Goal: Entertainment & Leisure: Consume media (video, audio)

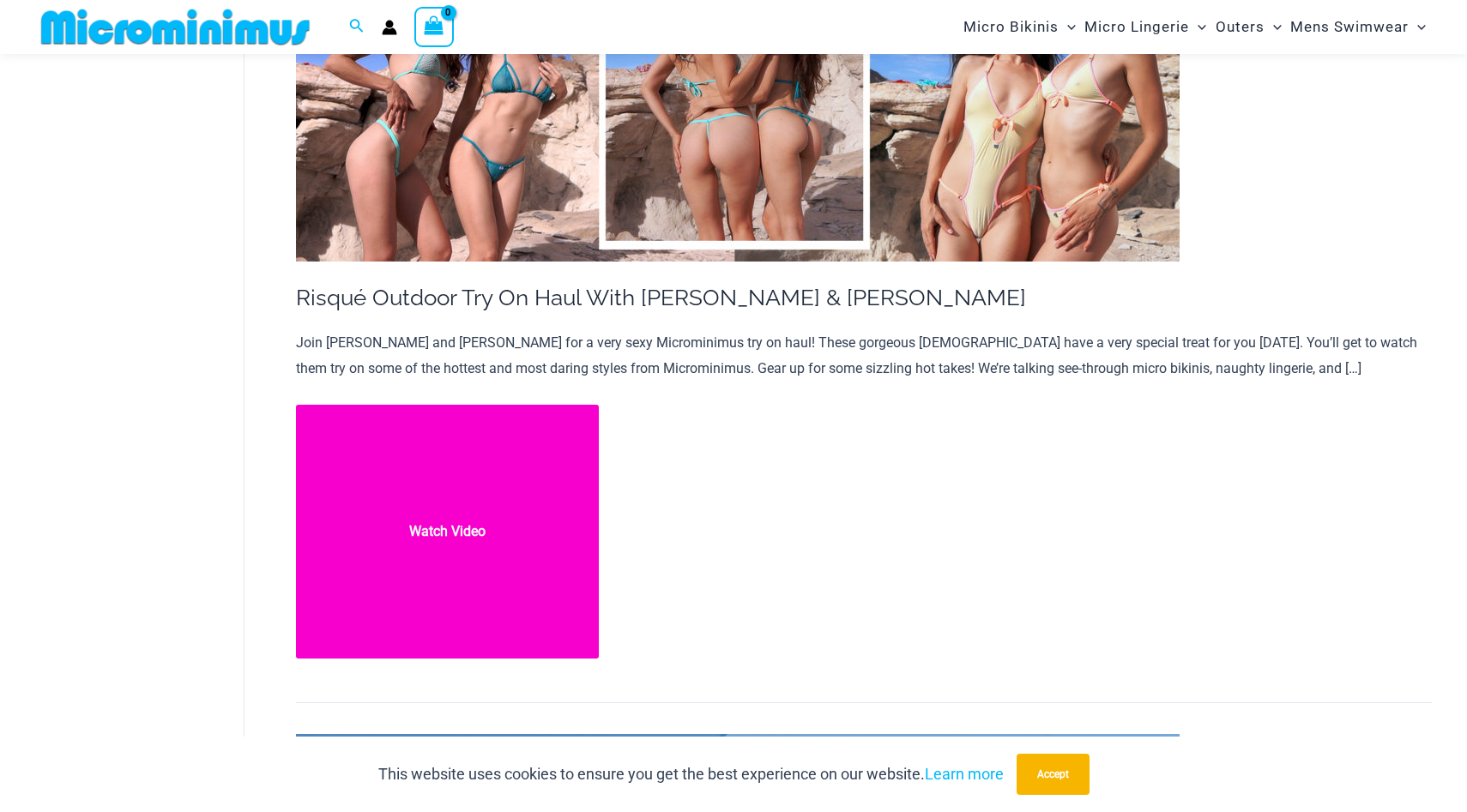
scroll to position [378, 0]
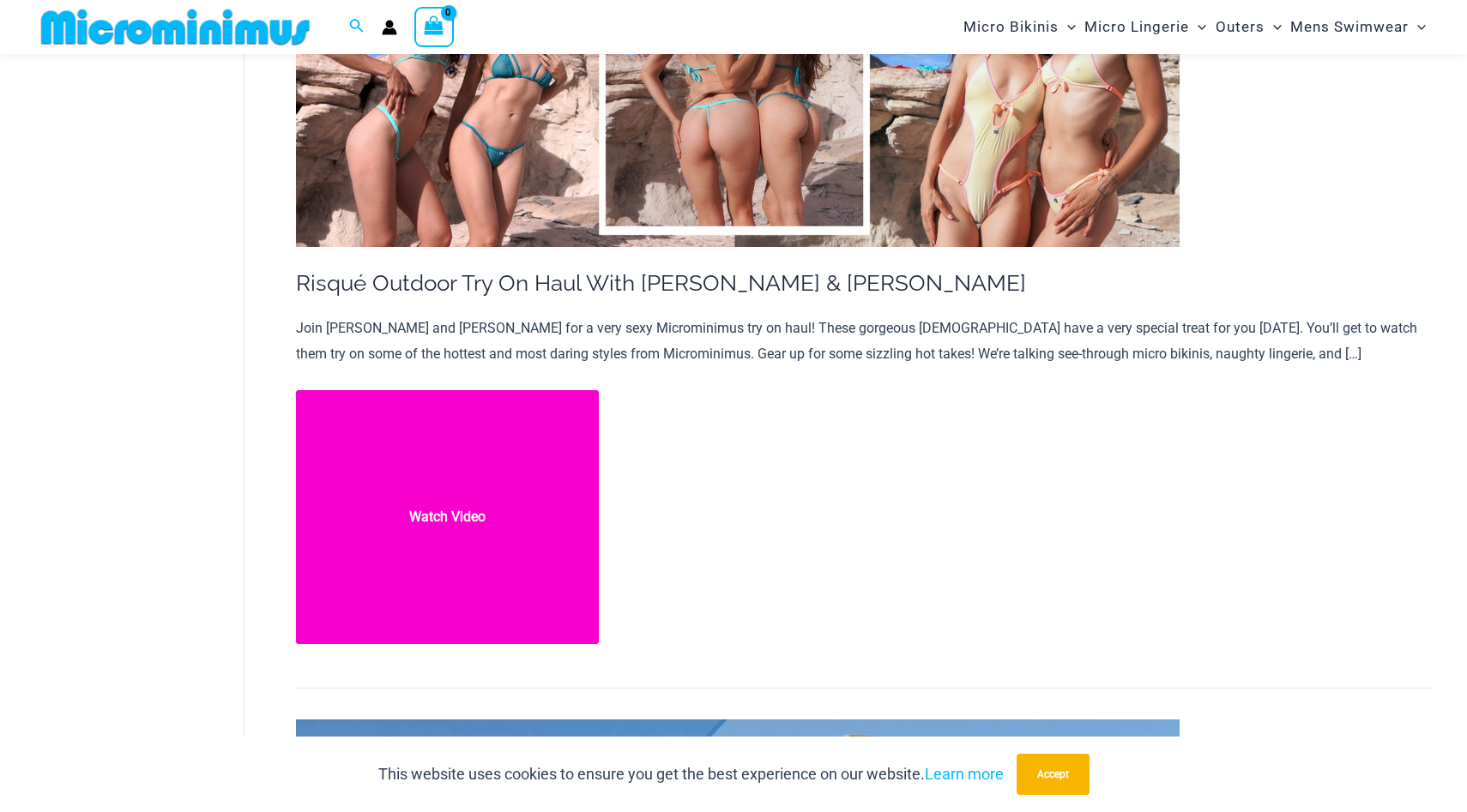
click at [480, 512] on link "Risqué Outdoor Try On Haul With Kristy & Zoe Watch Video" at bounding box center [447, 518] width 304 height 255
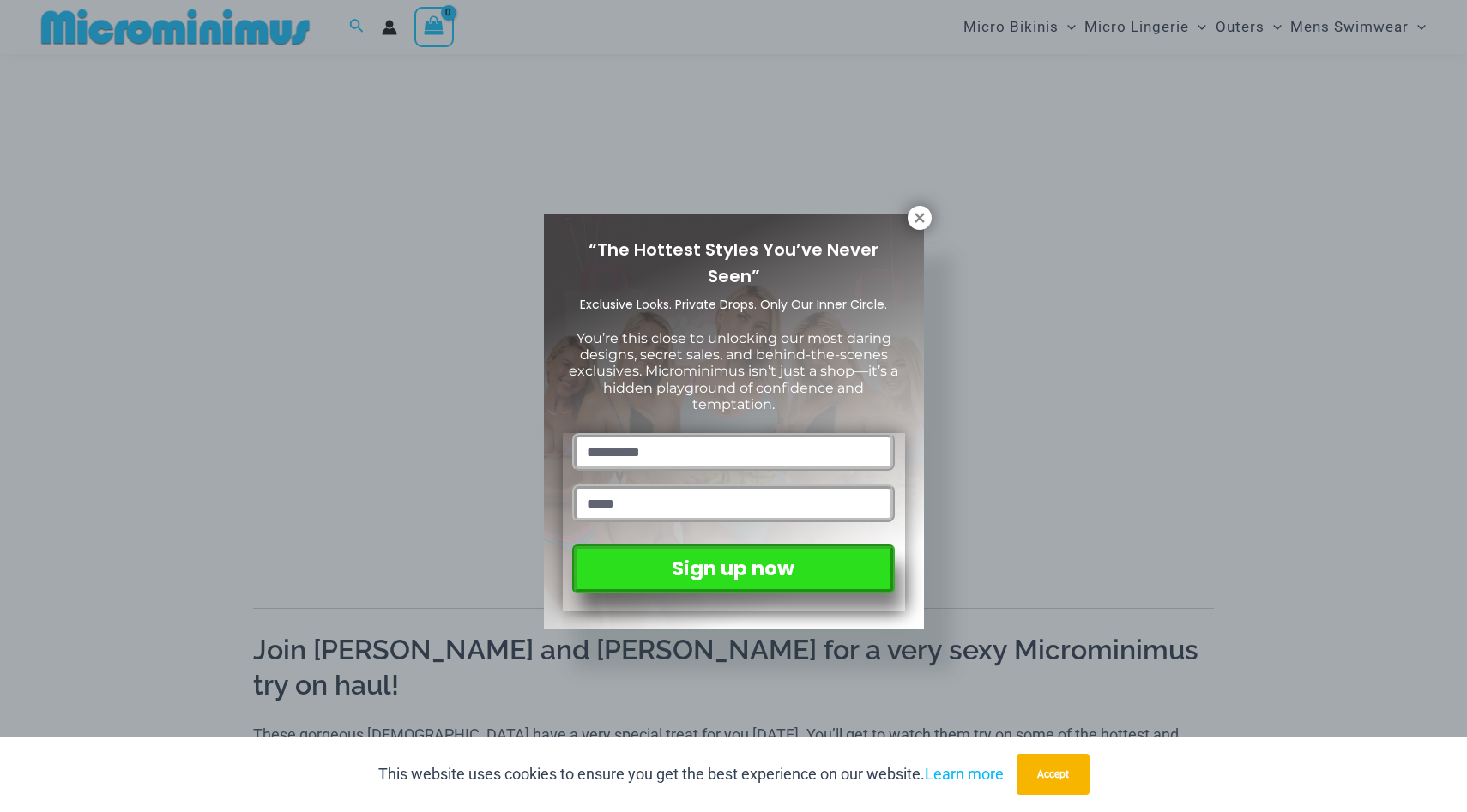
scroll to position [171, 0]
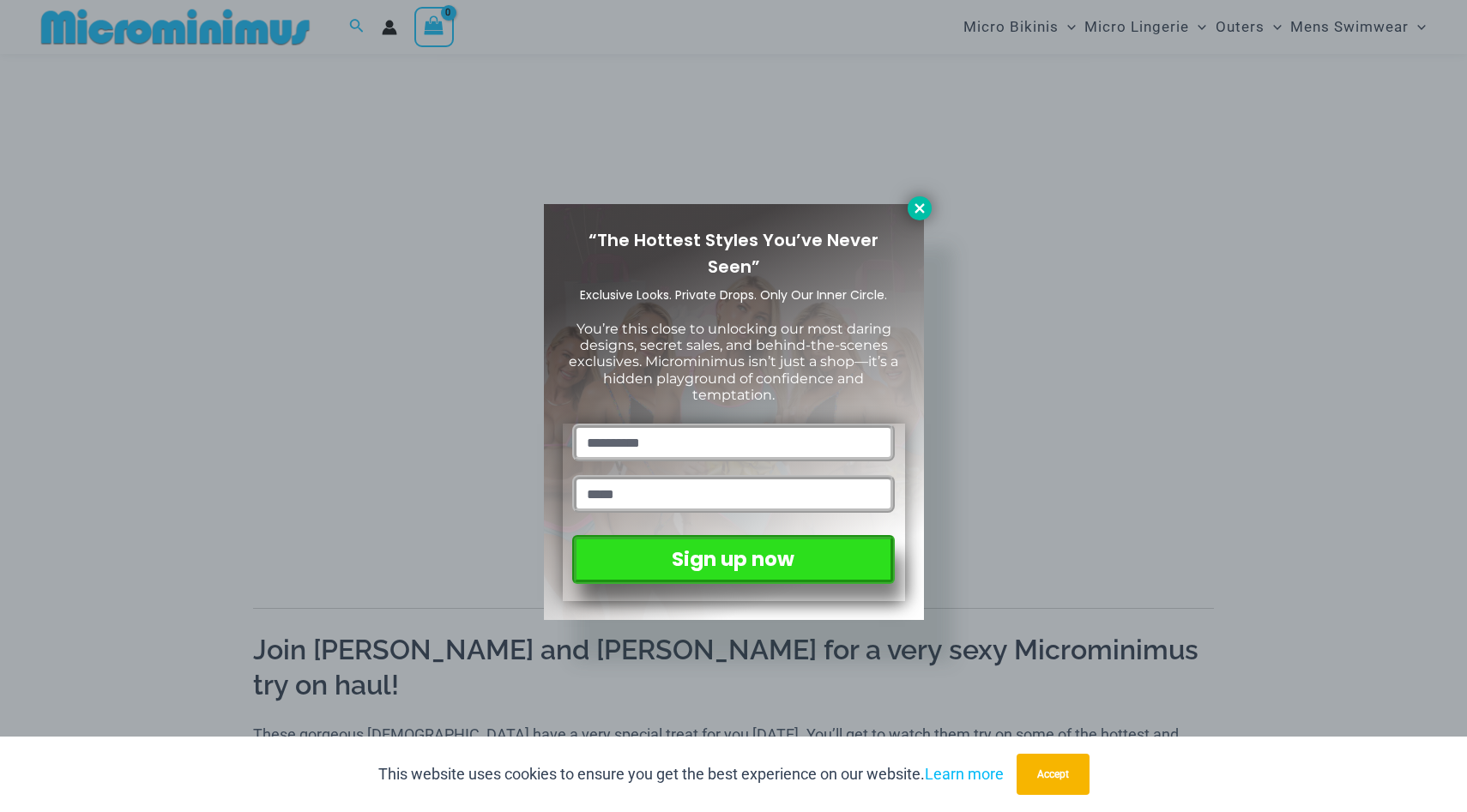
click at [919, 209] on icon at bounding box center [919, 208] width 10 height 10
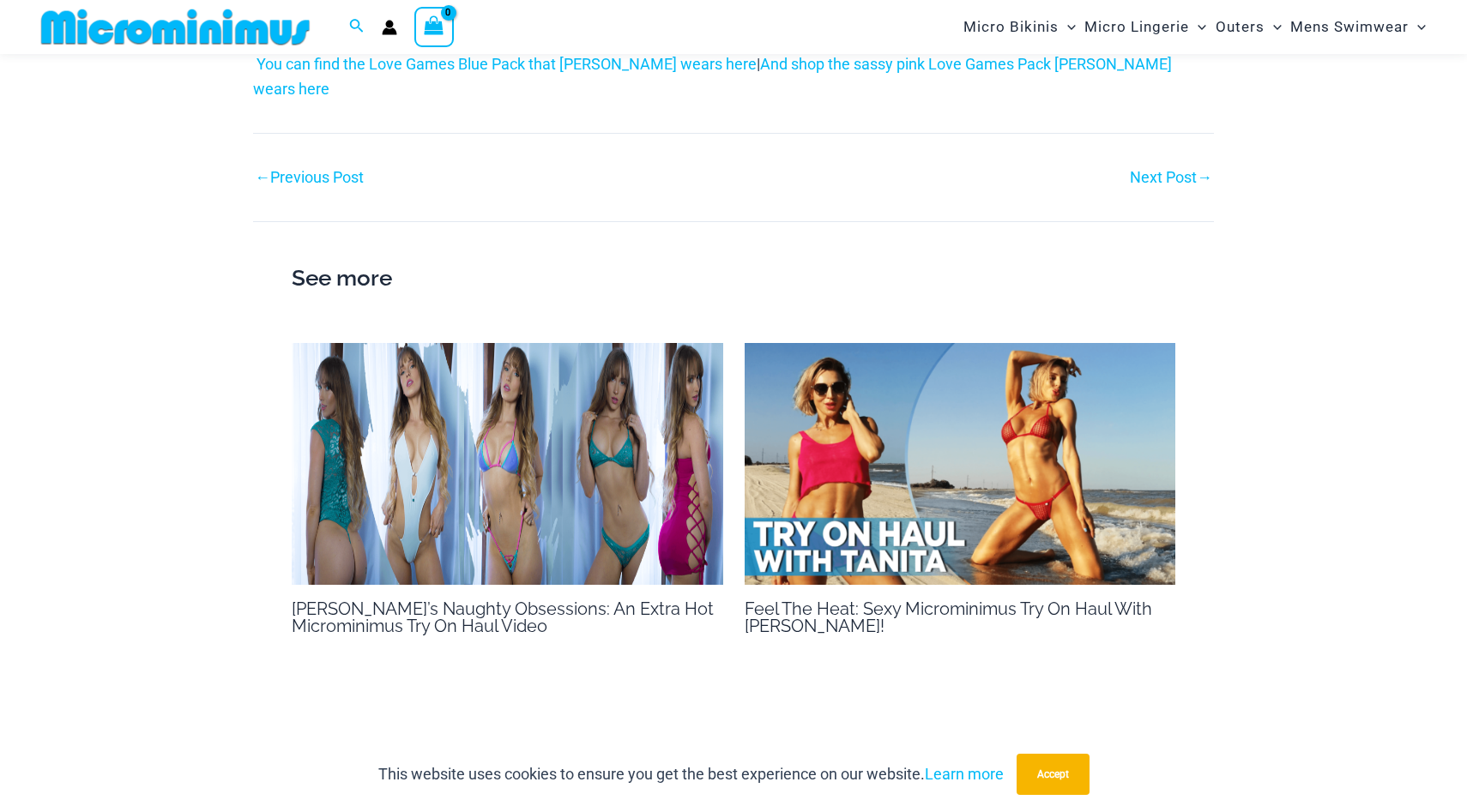
scroll to position [3638, 0]
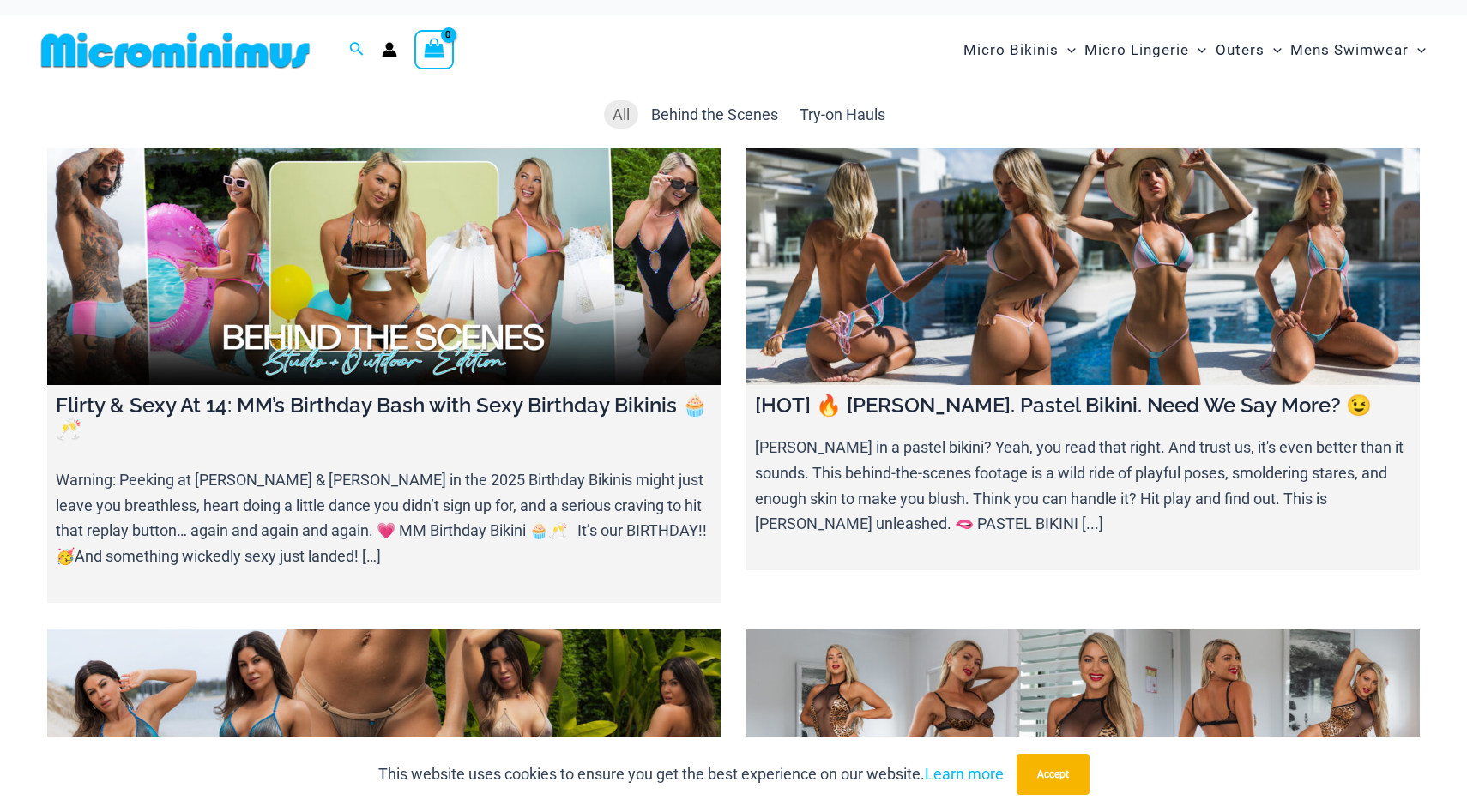
scroll to position [7, 0]
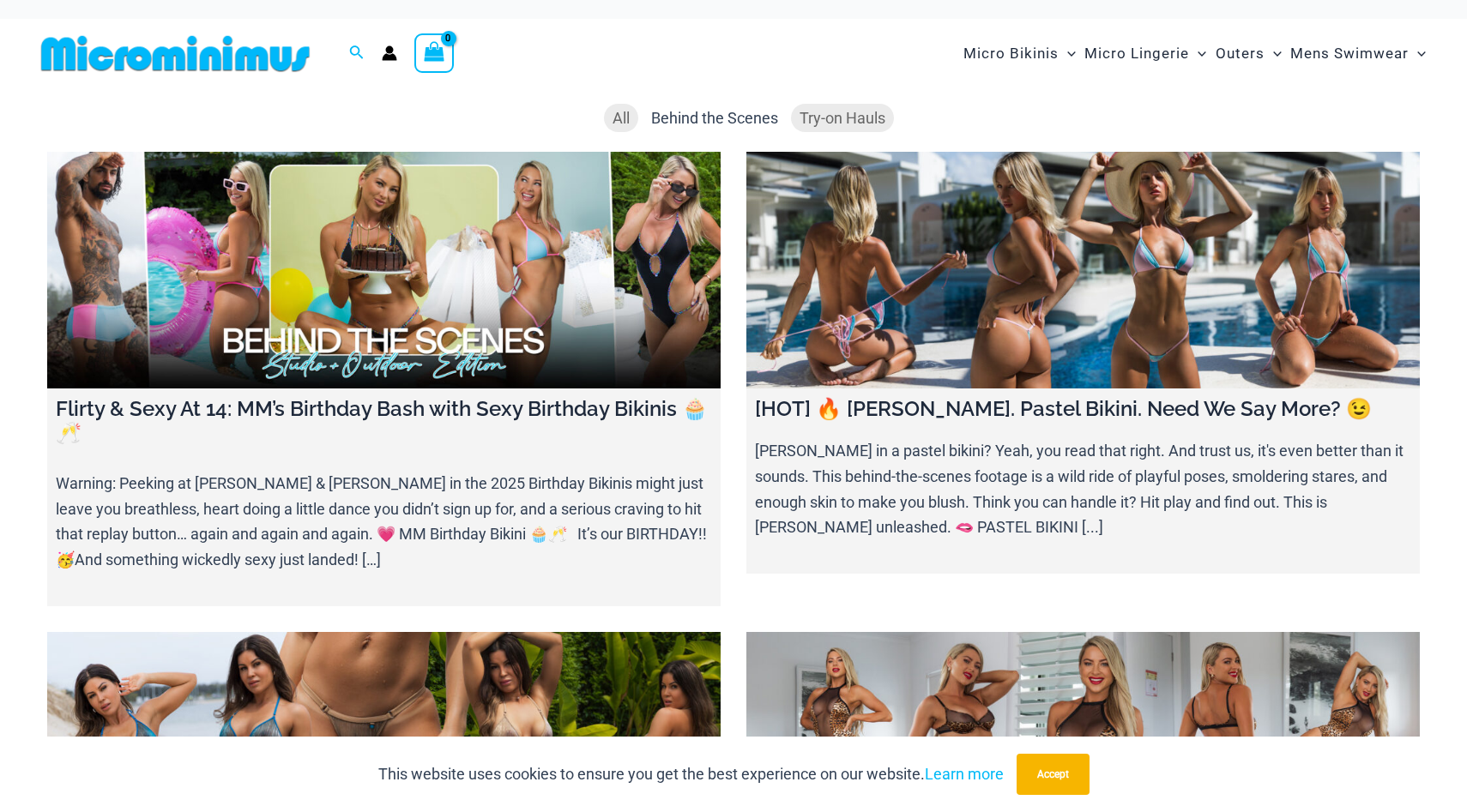
click at [827, 107] on li "Try-on Hauls" at bounding box center [842, 118] width 103 height 29
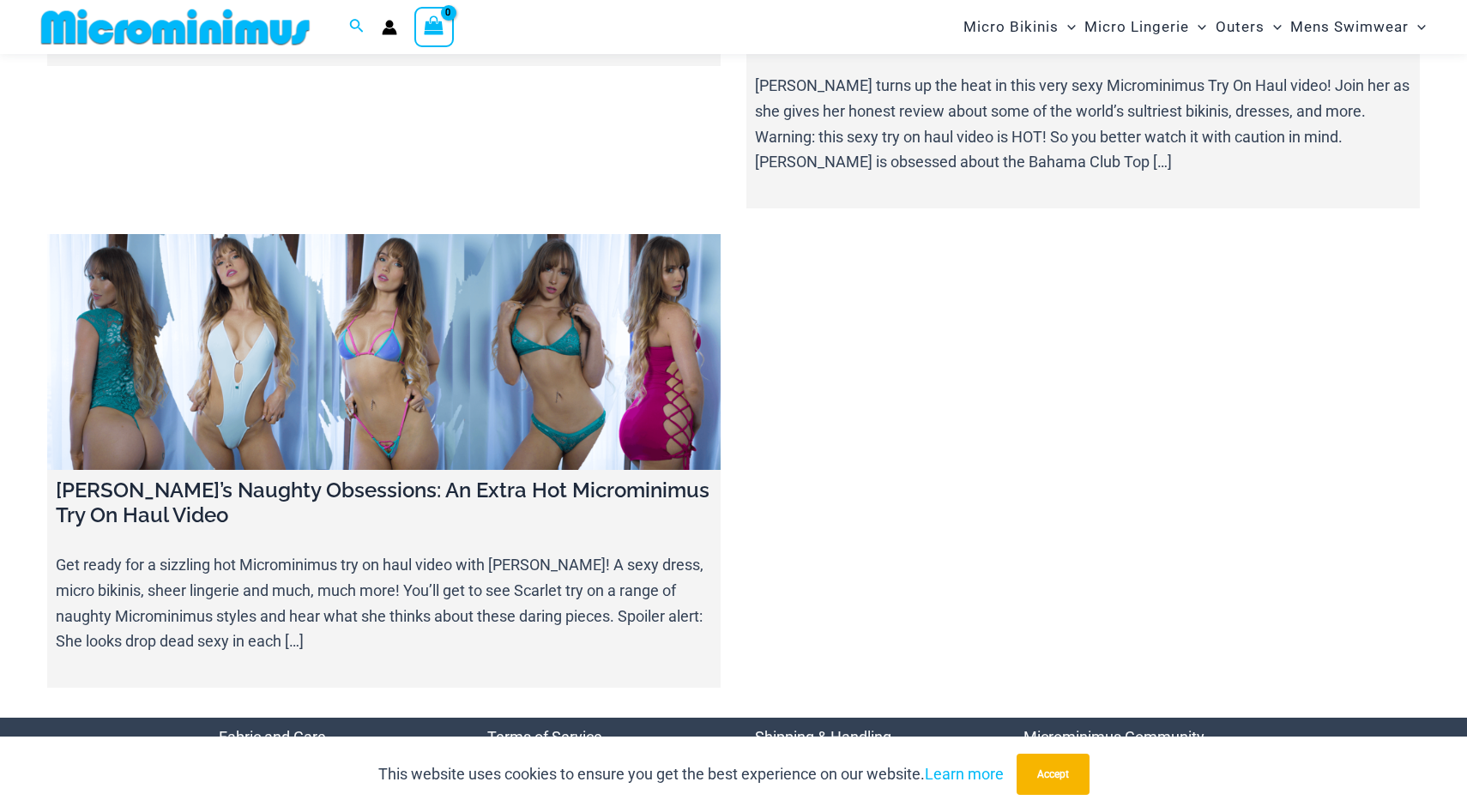
scroll to position [534, 0]
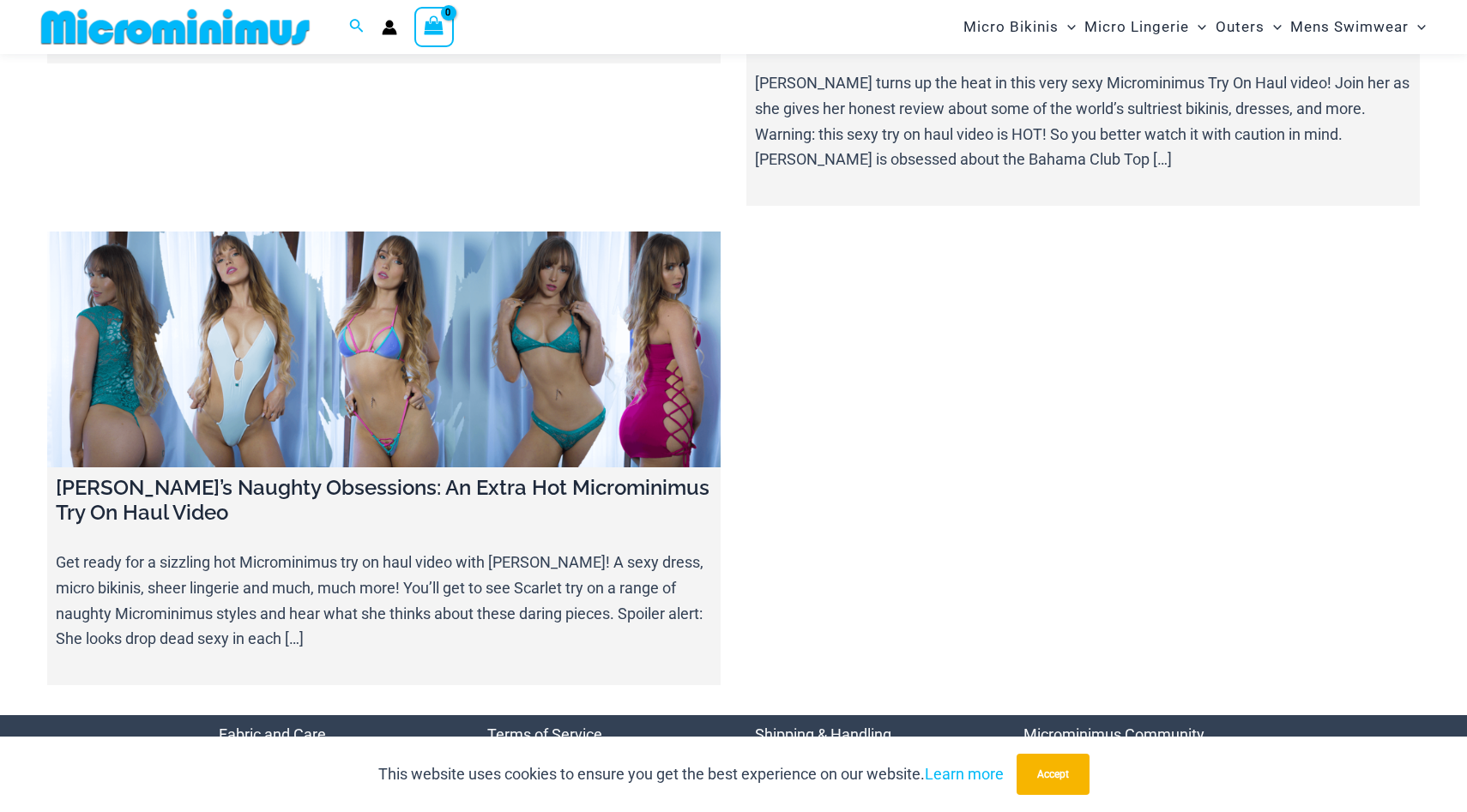
click at [548, 328] on link at bounding box center [384, 349] width 674 height 235
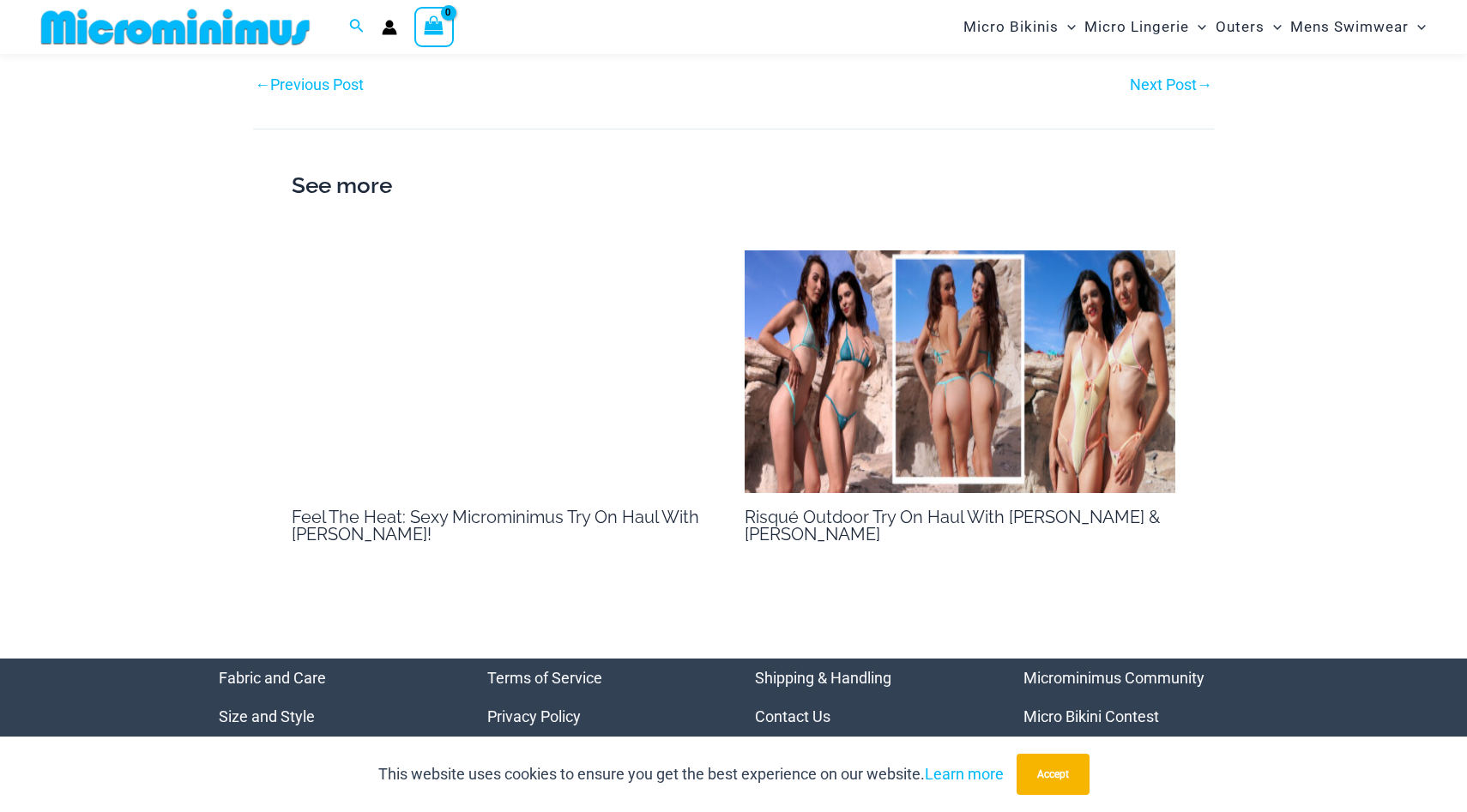
scroll to position [1605, 0]
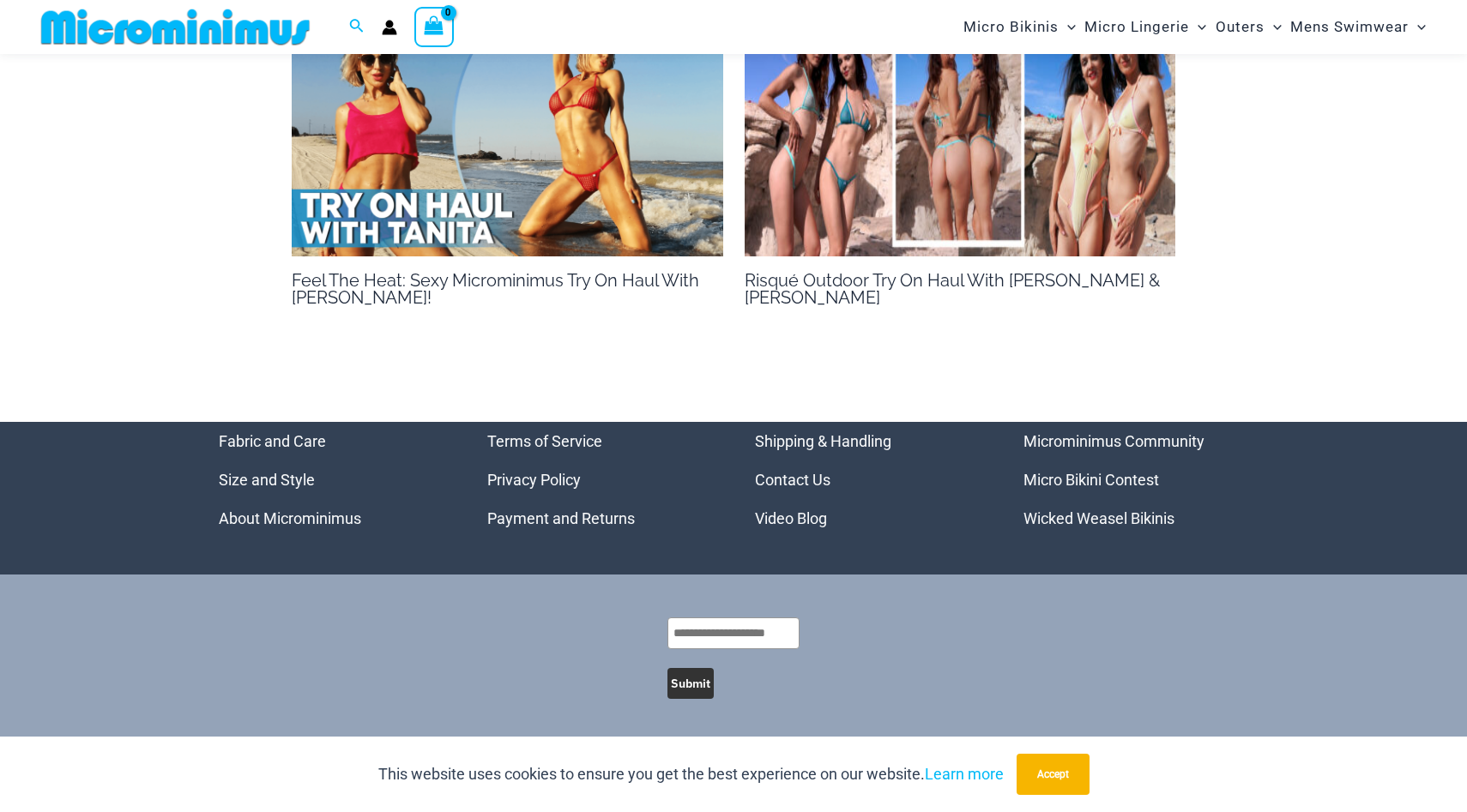
click at [824, 523] on link "Video Blog" at bounding box center [790, 518] width 72 height 18
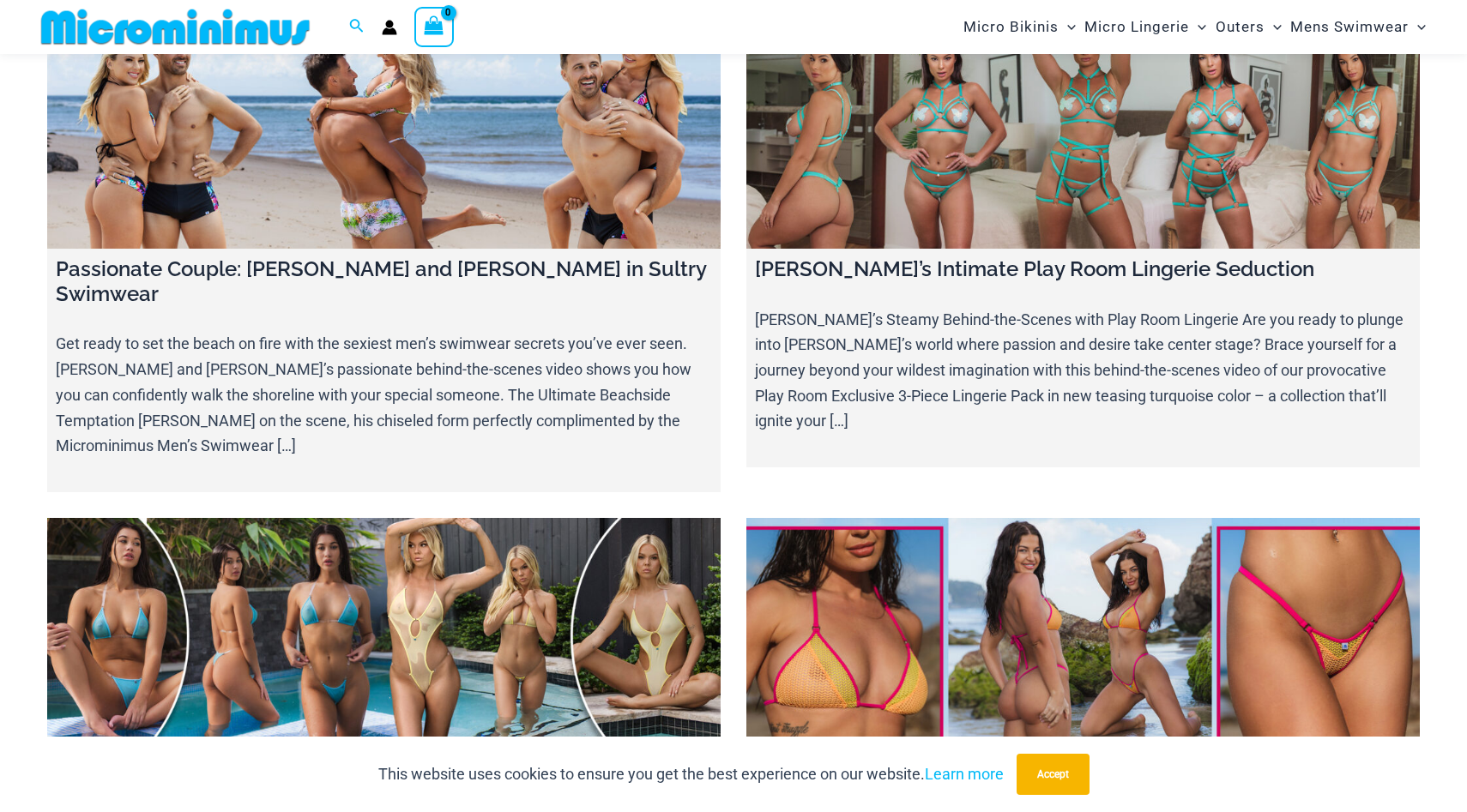
scroll to position [11597, 0]
click at [366, 517] on link at bounding box center [384, 635] width 674 height 235
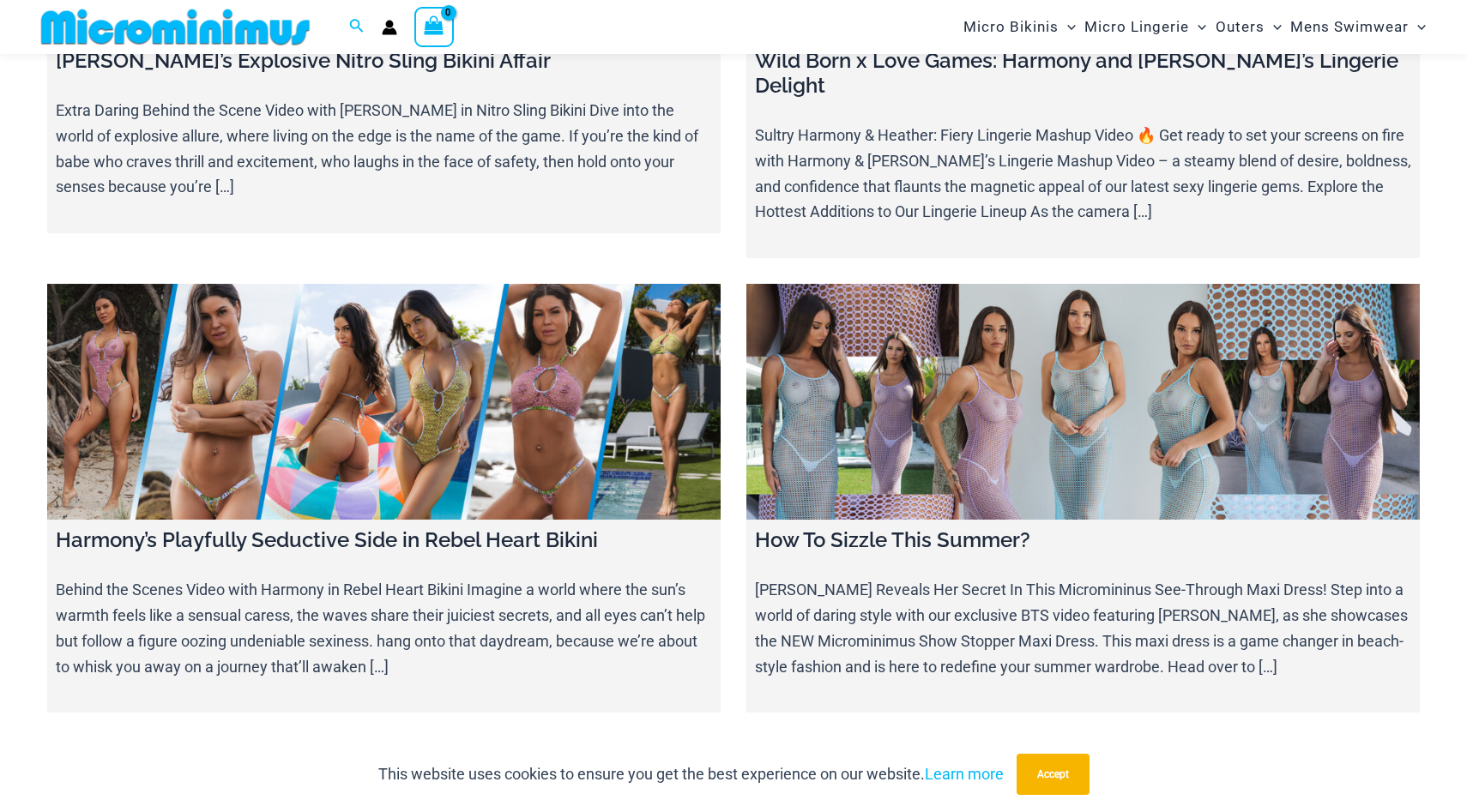
scroll to position [12818, 0]
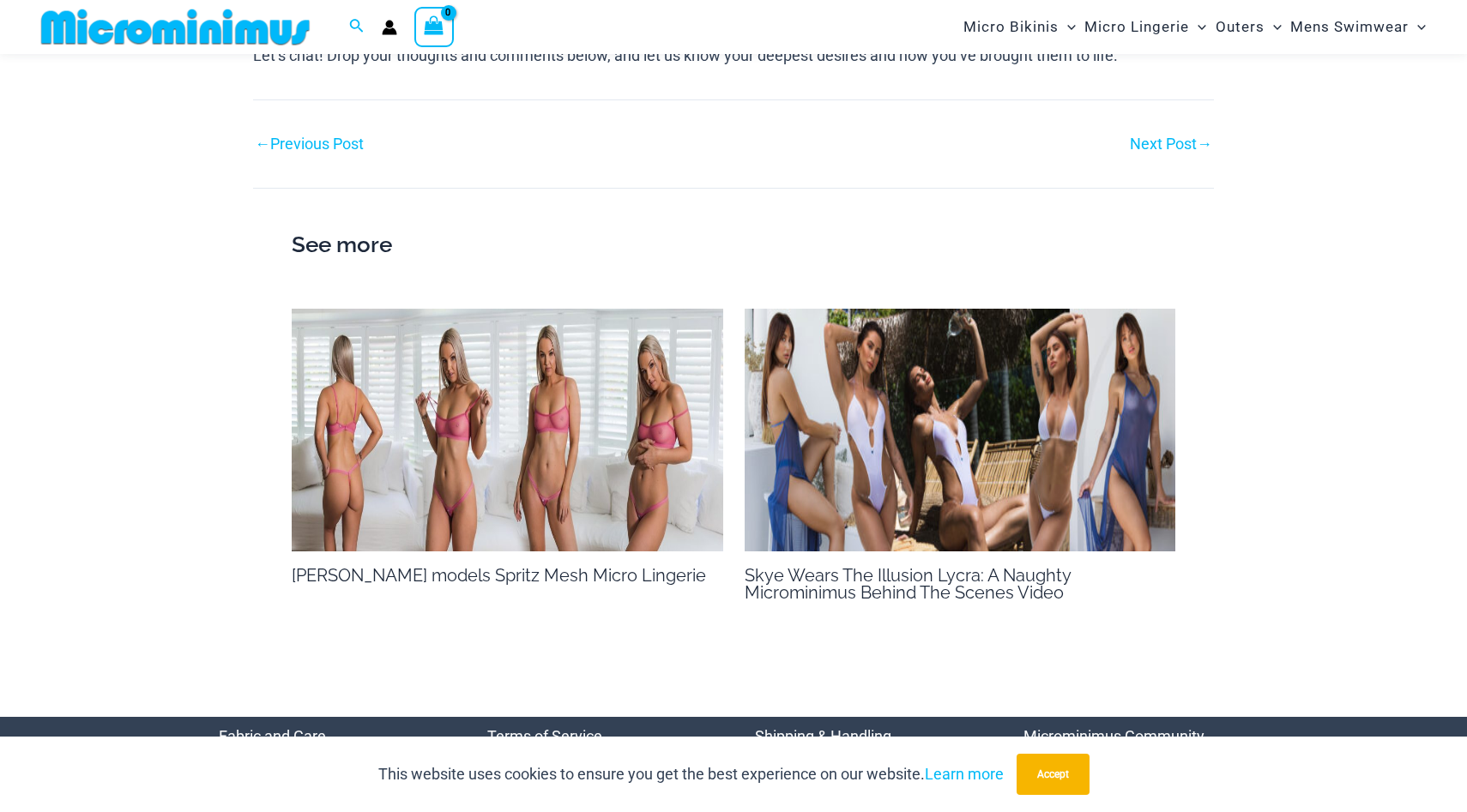
scroll to position [1614, 0]
